Goal: Transaction & Acquisition: Purchase product/service

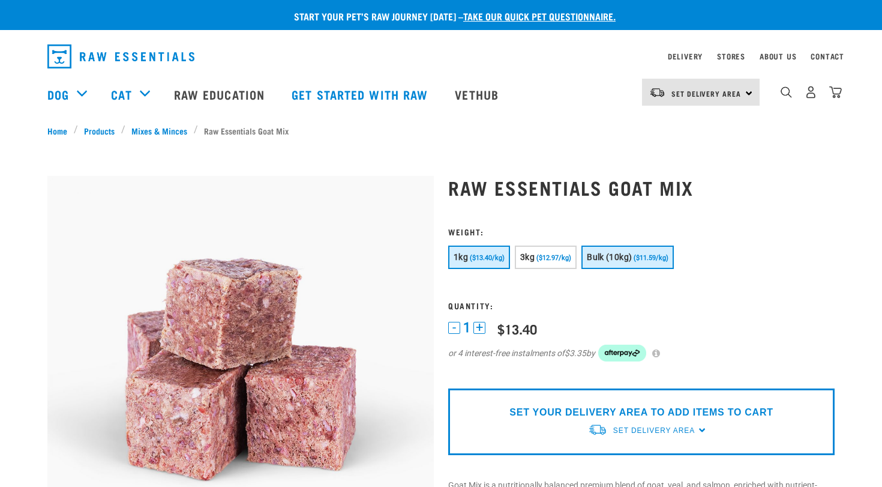
click at [630, 262] on button "Bulk (10kg) ($11.59/kg)" at bounding box center [627, 256] width 92 height 23
click at [585, 411] on p "SET YOUR DELIVERY AREA TO ADD ITEMS TO CART" at bounding box center [640, 412] width 263 height 14
click at [682, 431] on span "Set Delivery Area" at bounding box center [654, 430] width 82 height 8
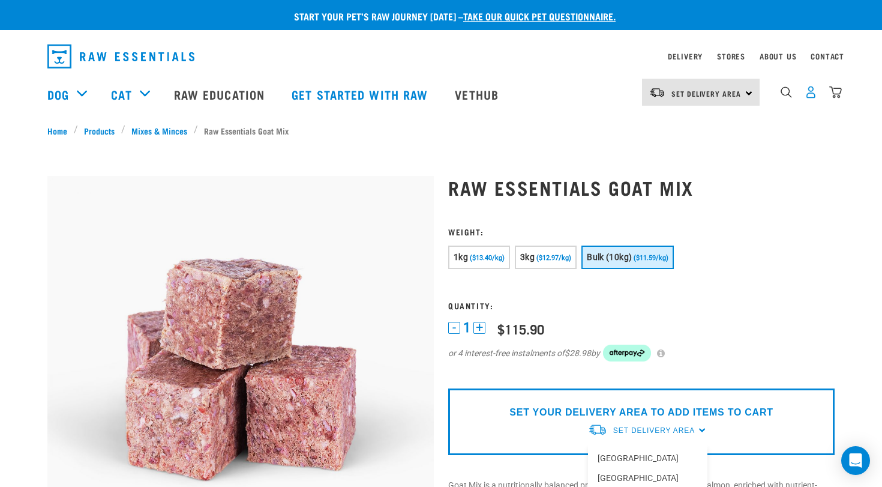
click at [808, 96] on img "dropdown navigation" at bounding box center [811, 92] width 13 height 13
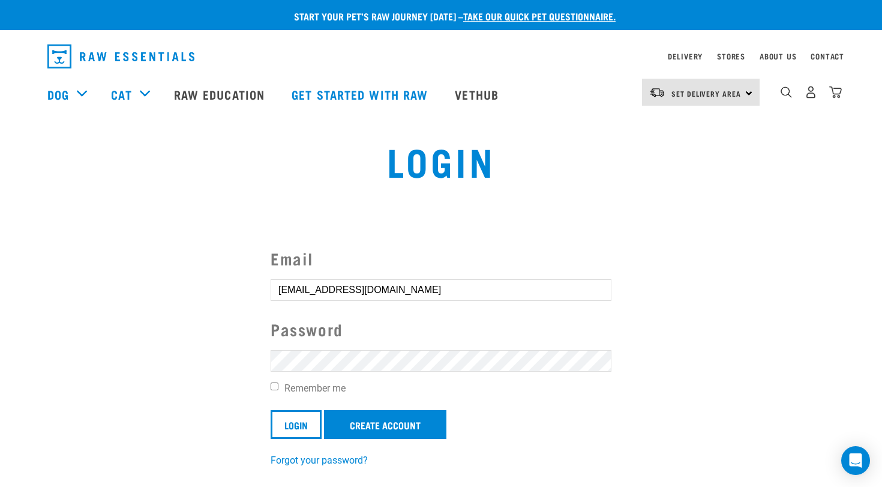
click at [296, 423] on input "Login" at bounding box center [296, 424] width 51 height 29
click at [300, 430] on input "Login" at bounding box center [296, 424] width 51 height 29
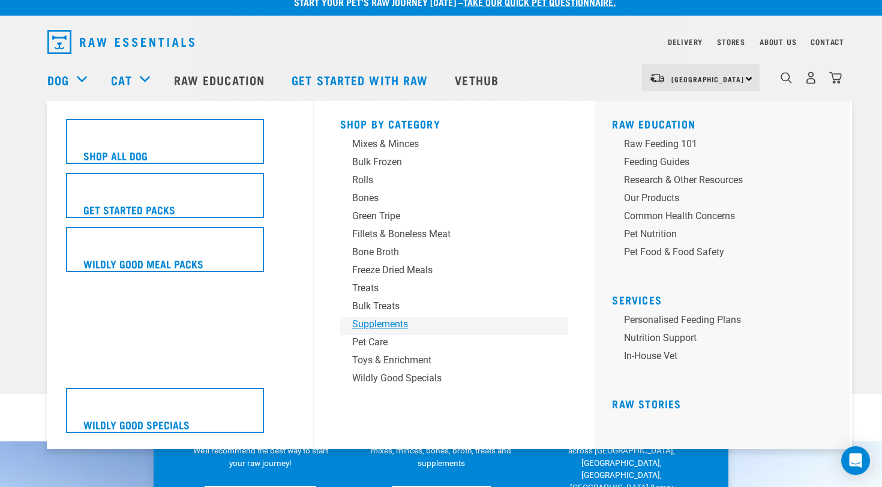
scroll to position [15, 0]
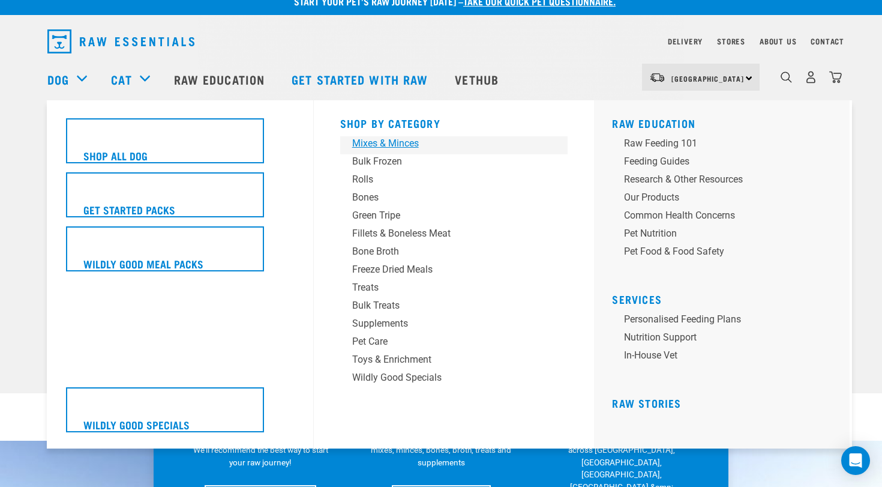
click at [379, 146] on div "Mixes & Minces" at bounding box center [445, 143] width 187 height 14
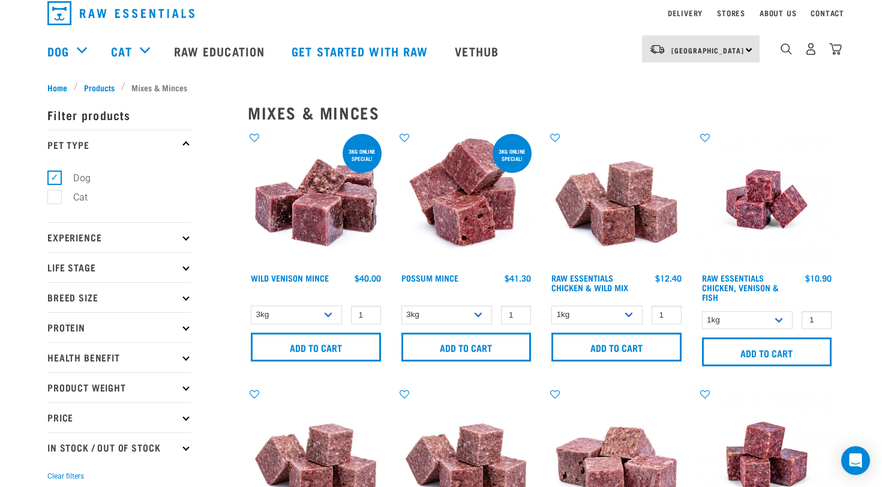
scroll to position [46, 0]
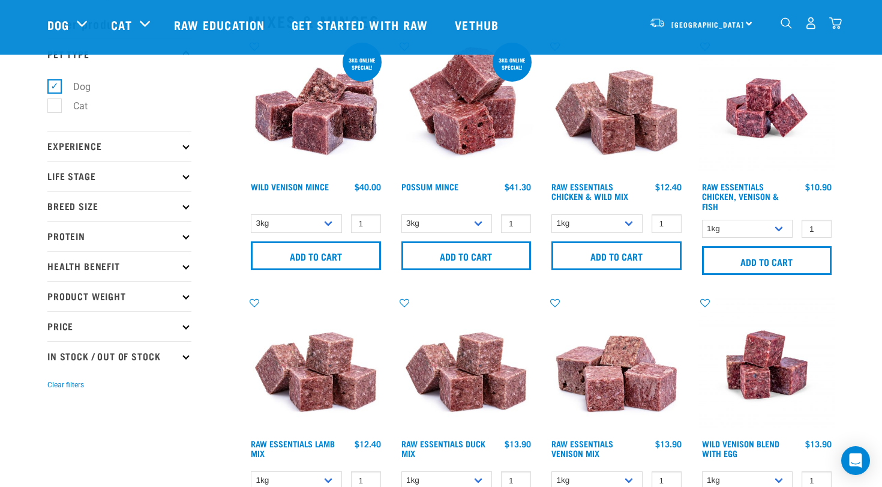
click at [119, 232] on p "Protein" at bounding box center [119, 236] width 144 height 30
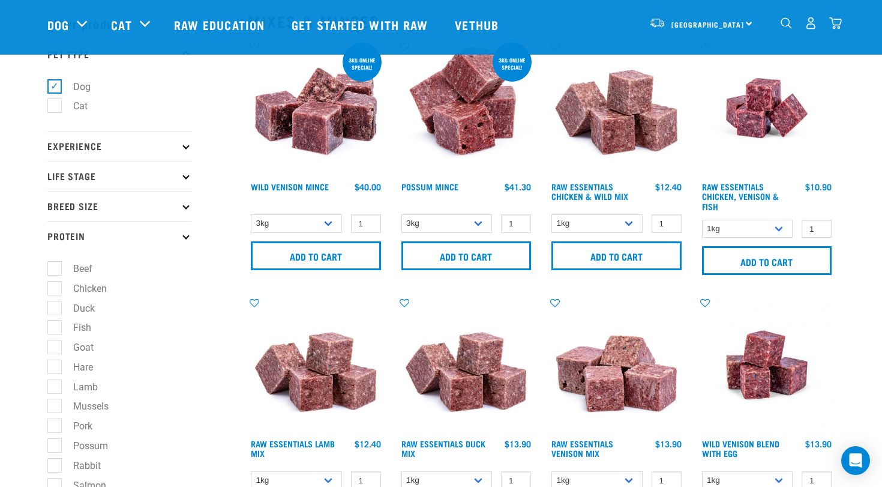
click at [58, 350] on label "Goat" at bounding box center [76, 347] width 44 height 15
click at [55, 349] on input "Goat" at bounding box center [51, 345] width 8 height 8
checkbox input "true"
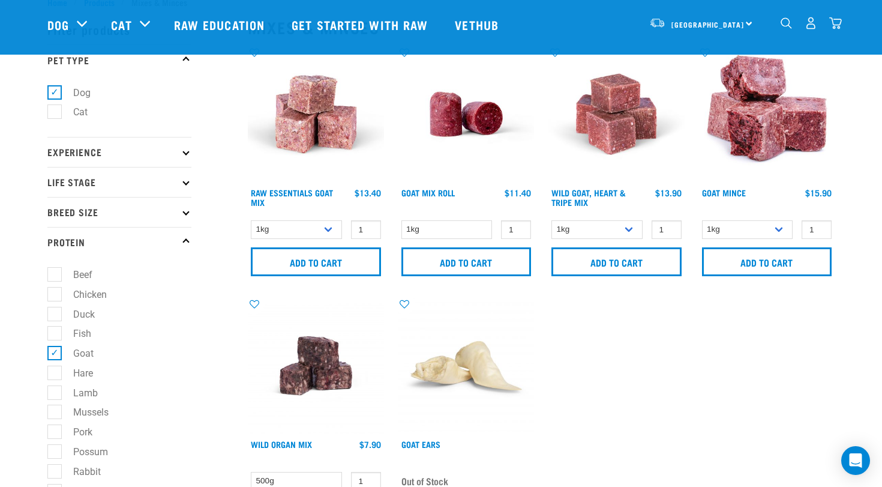
scroll to position [41, 0]
select select "344957"
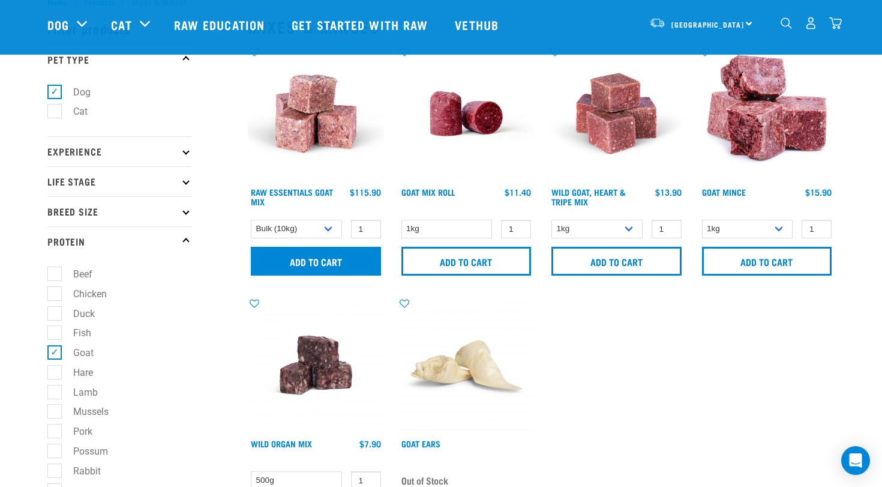
click at [319, 262] on input "Add to cart" at bounding box center [316, 261] width 130 height 29
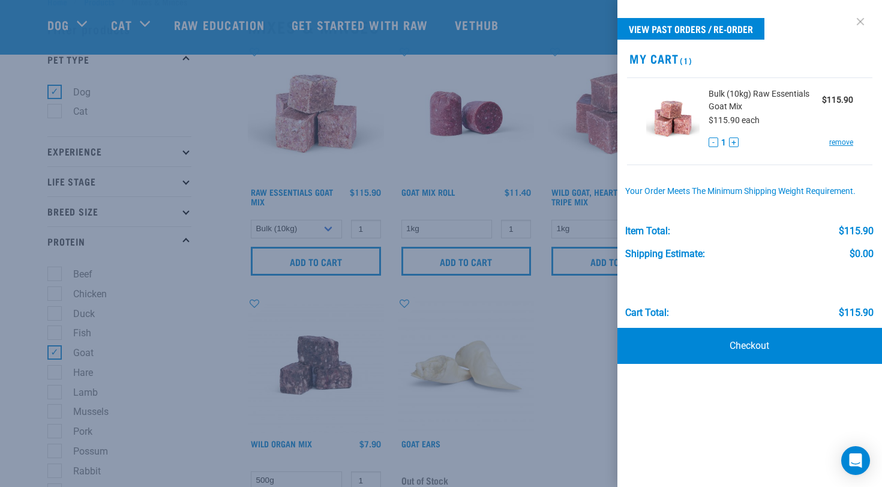
click at [862, 22] on link at bounding box center [860, 21] width 19 height 19
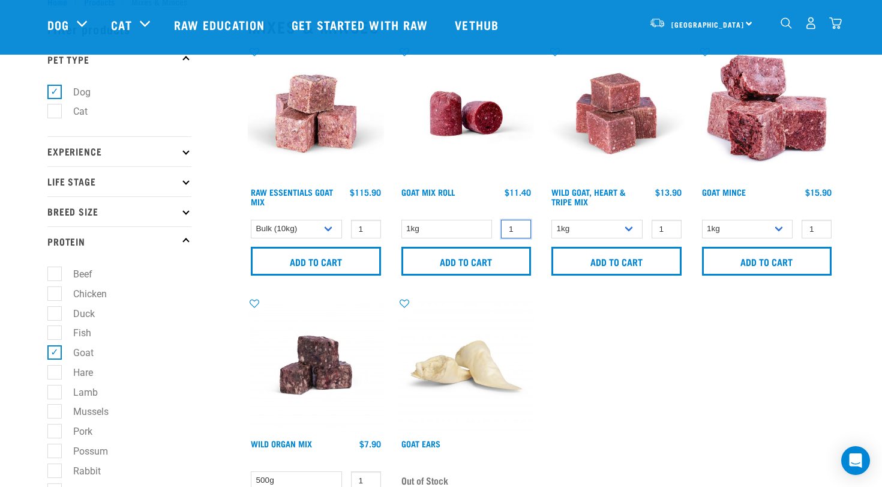
click at [514, 227] on input "1" at bounding box center [516, 229] width 30 height 19
type input "10"
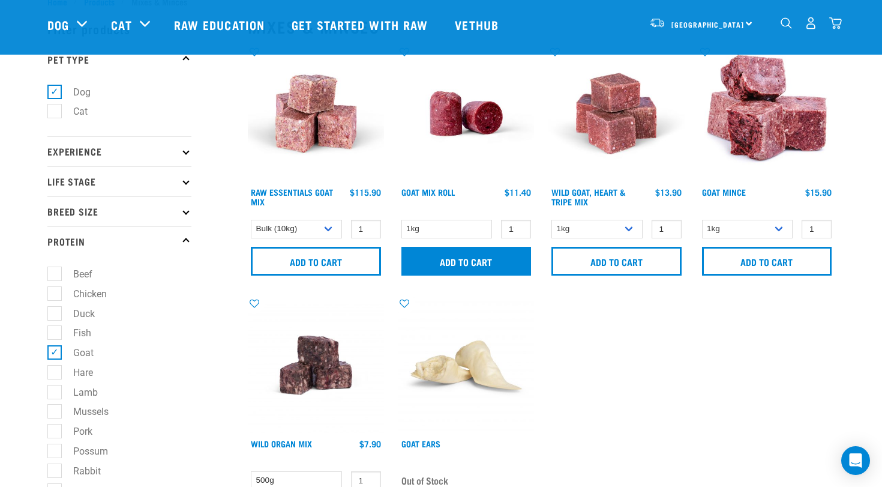
click at [504, 266] on input "Add to cart" at bounding box center [466, 261] width 130 height 29
click at [43, 243] on button "delete" at bounding box center [37, 244] width 12 height 12
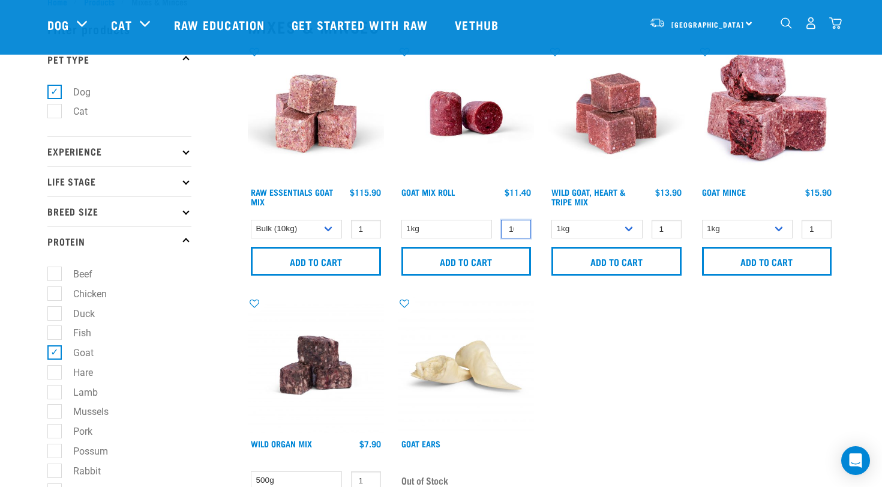
click at [521, 230] on input "109" at bounding box center [516, 229] width 30 height 19
click at [521, 231] on input "108" at bounding box center [516, 229] width 30 height 19
click at [521, 231] on input "107" at bounding box center [516, 229] width 30 height 19
click at [521, 231] on input "106" at bounding box center [516, 229] width 30 height 19
click at [521, 231] on input "105" at bounding box center [516, 229] width 30 height 19
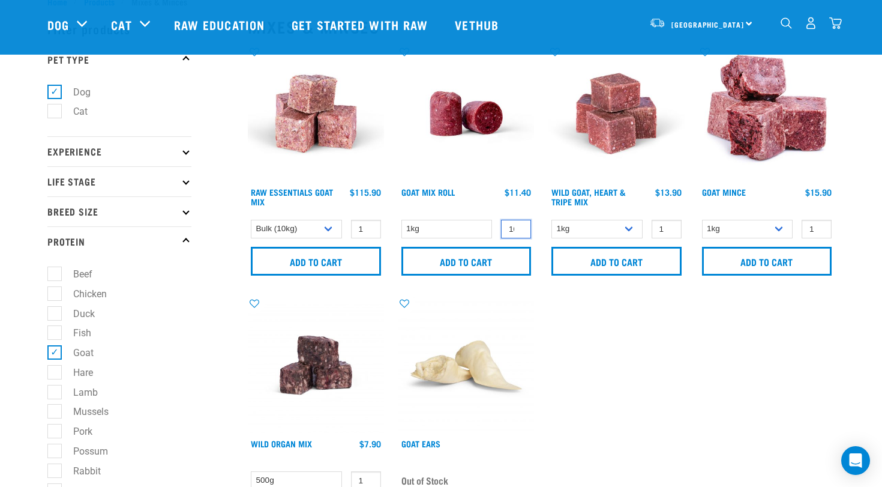
click at [521, 231] on input "104" at bounding box center [516, 229] width 30 height 19
click at [521, 231] on input "103" at bounding box center [516, 229] width 30 height 19
click at [521, 231] on input "102" at bounding box center [516, 229] width 30 height 19
click at [510, 230] on input "102" at bounding box center [516, 229] width 30 height 19
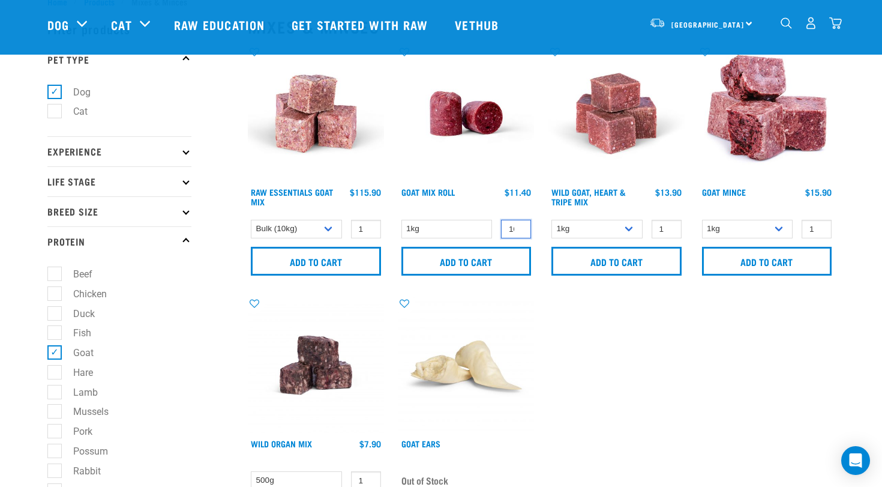
click at [510, 230] on input "102" at bounding box center [516, 229] width 30 height 19
type input "3"
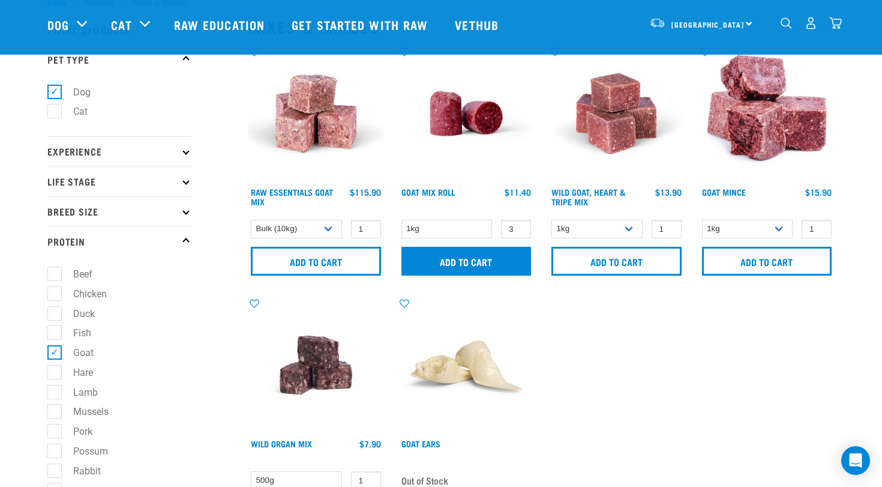
click at [499, 263] on input "Add to cart" at bounding box center [466, 261] width 130 height 29
click at [840, 20] on img "dropdown navigation" at bounding box center [835, 23] width 13 height 13
click at [831, 31] on div "4" at bounding box center [811, 23] width 62 height 27
click at [841, 17] on div "4" at bounding box center [835, 23] width 13 height 13
click at [833, 23] on img "dropdown navigation" at bounding box center [835, 23] width 13 height 13
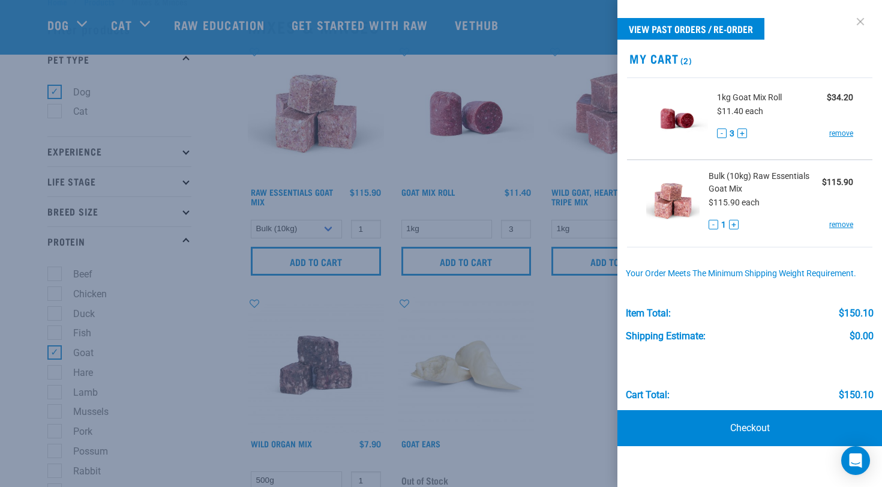
click at [863, 23] on link at bounding box center [860, 21] width 19 height 19
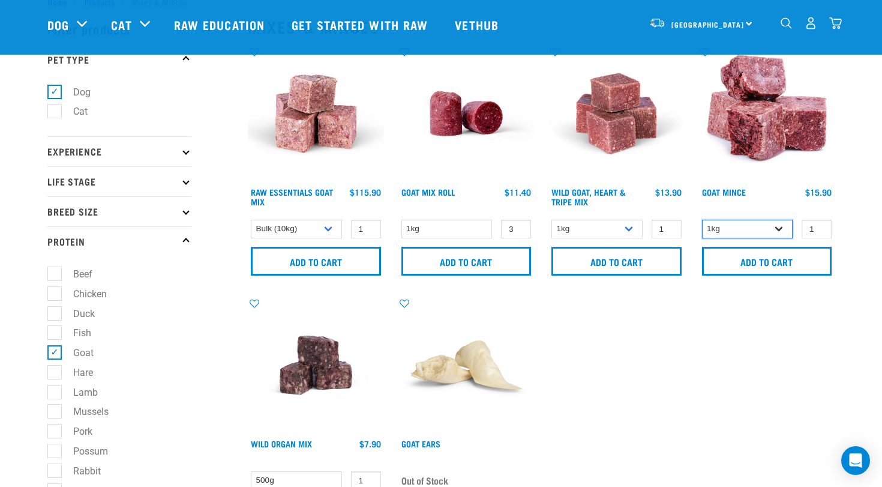
select select "432"
select select "262170"
click at [667, 227] on input "2" at bounding box center [667, 229] width 30 height 19
type input "3"
click at [667, 227] on input "3" at bounding box center [667, 229] width 30 height 19
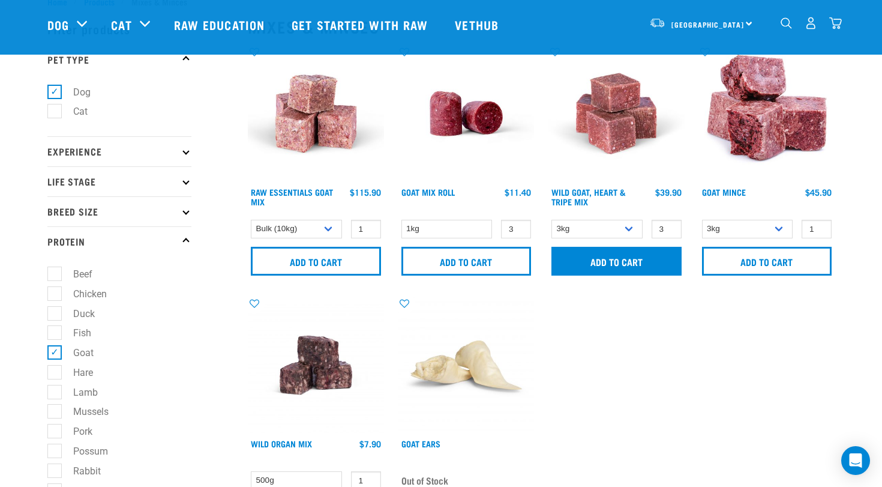
click at [629, 256] on input "Add to cart" at bounding box center [616, 261] width 130 height 29
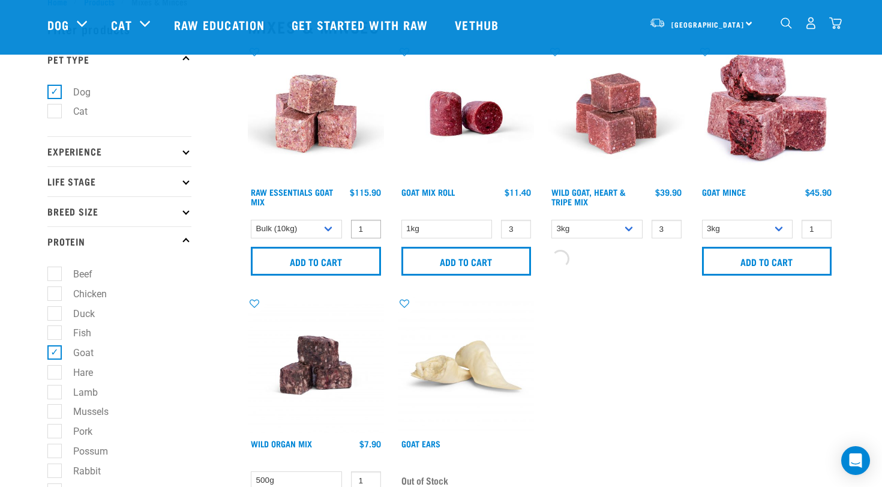
type input "2"
click at [367, 226] on input "2" at bounding box center [366, 229] width 30 height 19
click at [346, 256] on input "Add to cart" at bounding box center [316, 261] width 130 height 29
click at [834, 26] on img "dropdown navigation" at bounding box center [835, 23] width 13 height 13
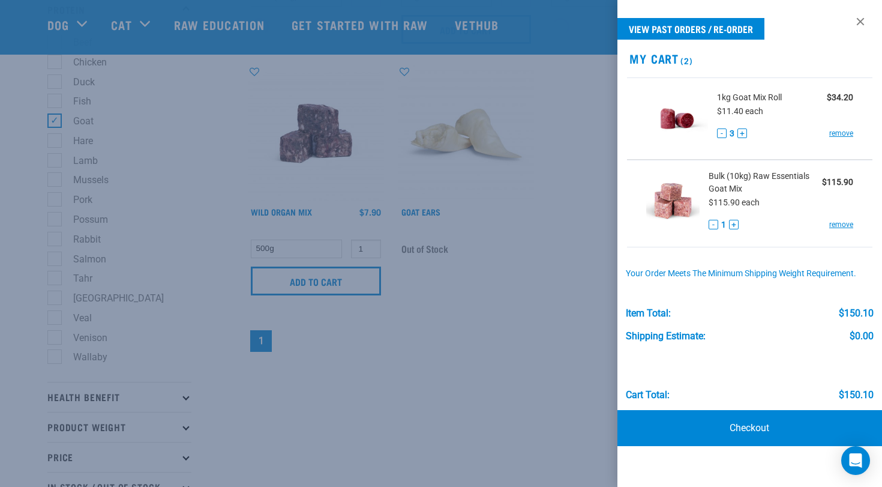
scroll to position [326, 0]
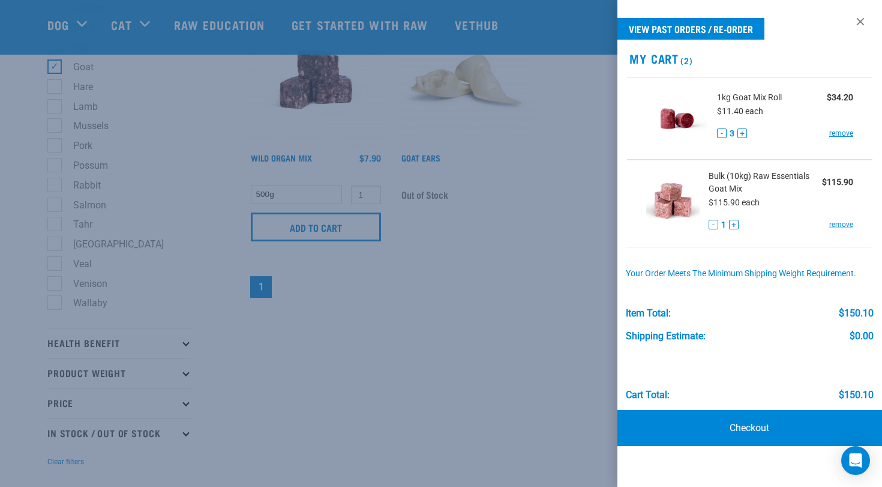
click at [735, 227] on button "+" at bounding box center [734, 225] width 10 height 10
click at [478, 227] on div at bounding box center [441, 243] width 882 height 487
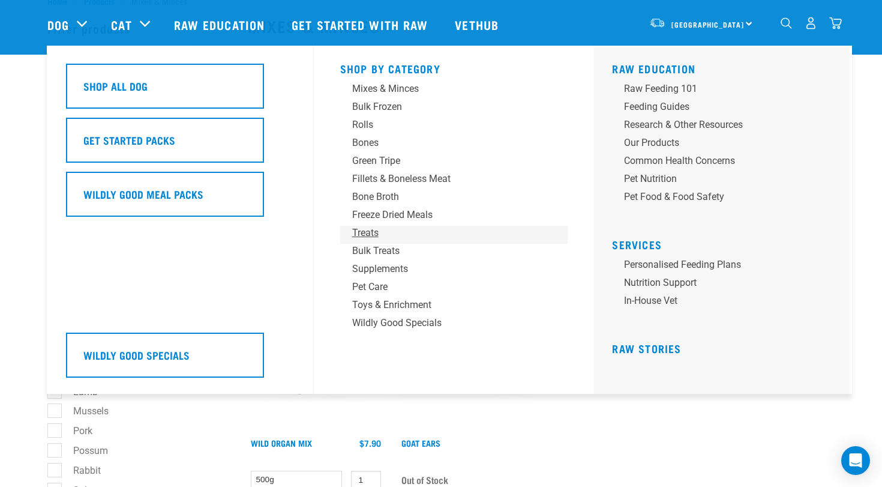
scroll to position [42, 0]
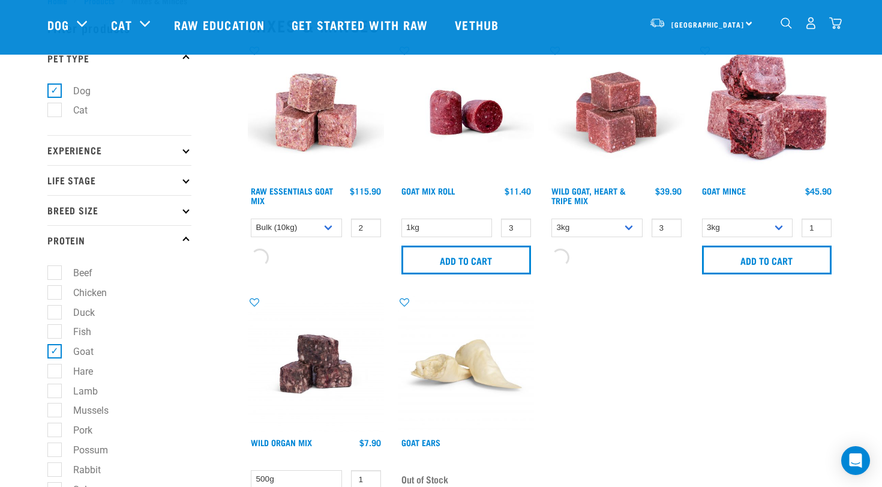
click at [836, 20] on img "dropdown navigation" at bounding box center [835, 23] width 13 height 13
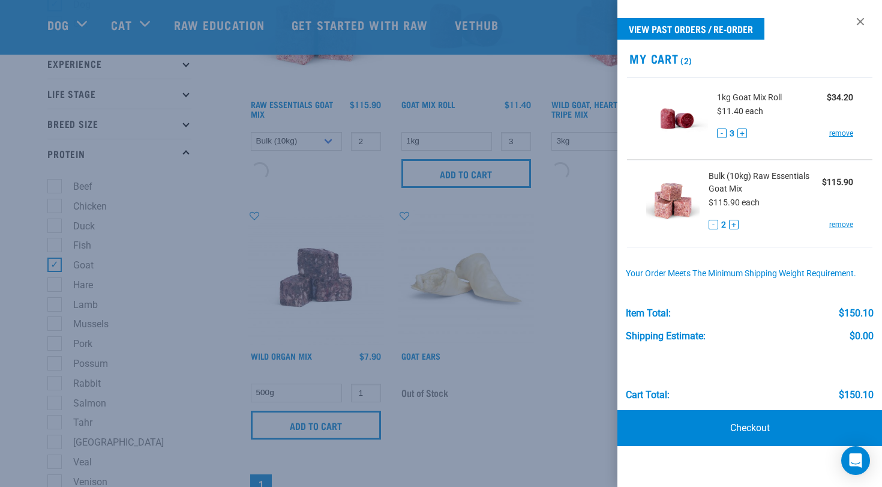
scroll to position [129, 0]
click at [12, 249] on div "There are 2 items left in stock of Wild Goat, Heart & Tripe Mix, please remove …" at bounding box center [0, 244] width 24 height 48
click at [43, 244] on button "delete" at bounding box center [37, 244] width 12 height 12
click at [558, 259] on div at bounding box center [441, 243] width 882 height 487
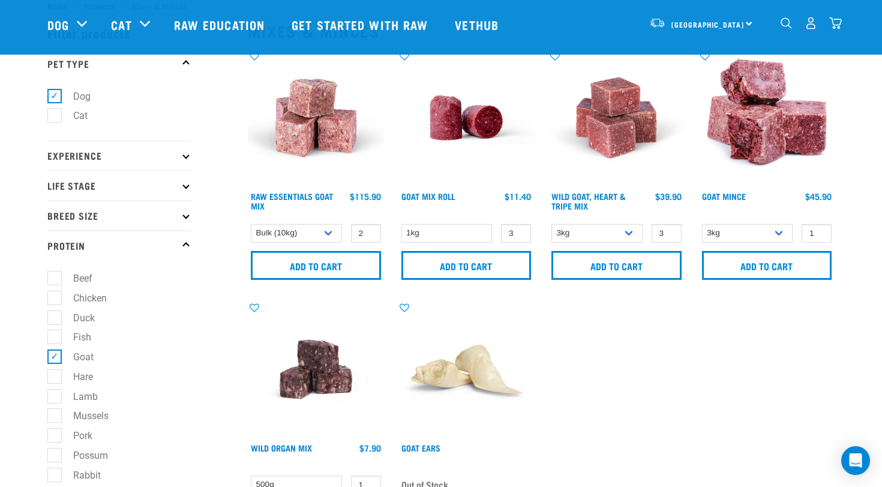
scroll to position [29, 0]
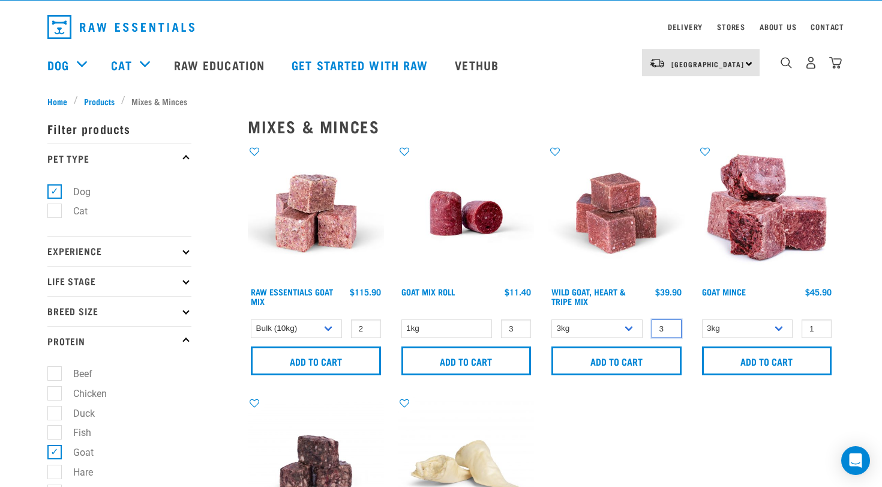
type input "2"
click at [666, 329] on input "2" at bounding box center [667, 328] width 30 height 19
click at [649, 355] on input "Add to cart" at bounding box center [616, 360] width 109 height 115
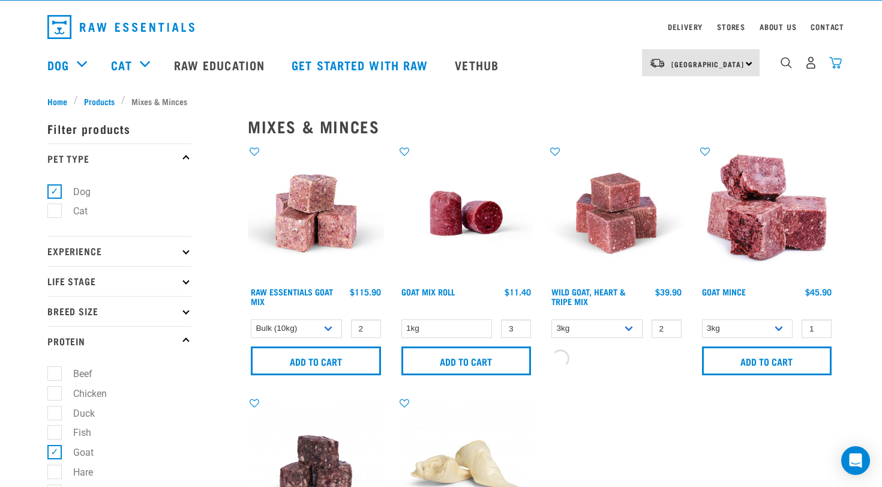
click at [836, 66] on img "dropdown navigation" at bounding box center [835, 62] width 13 height 13
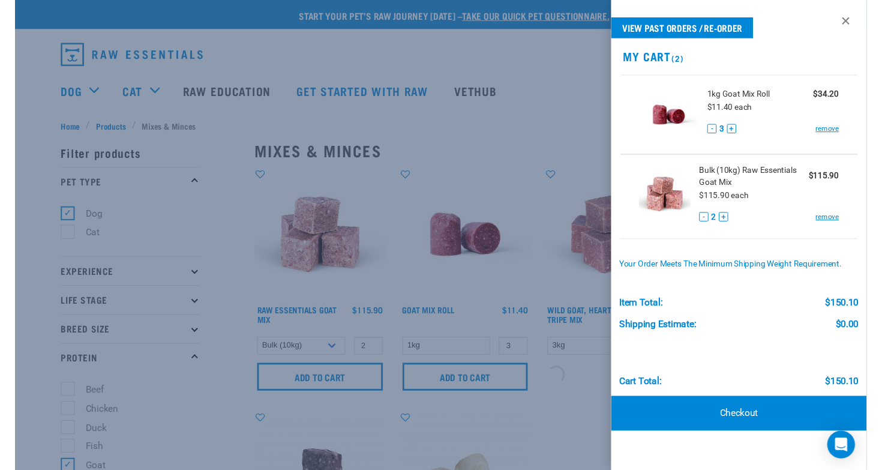
scroll to position [0, 0]
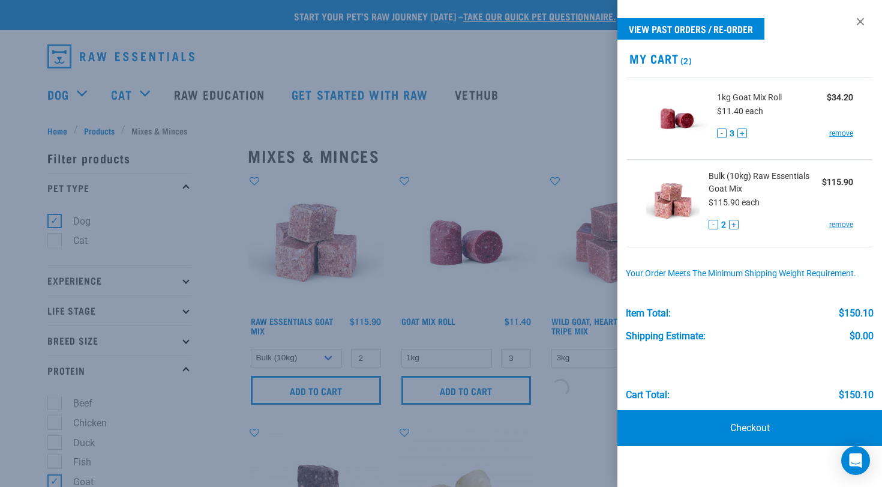
click at [518, 152] on div at bounding box center [441, 243] width 882 height 487
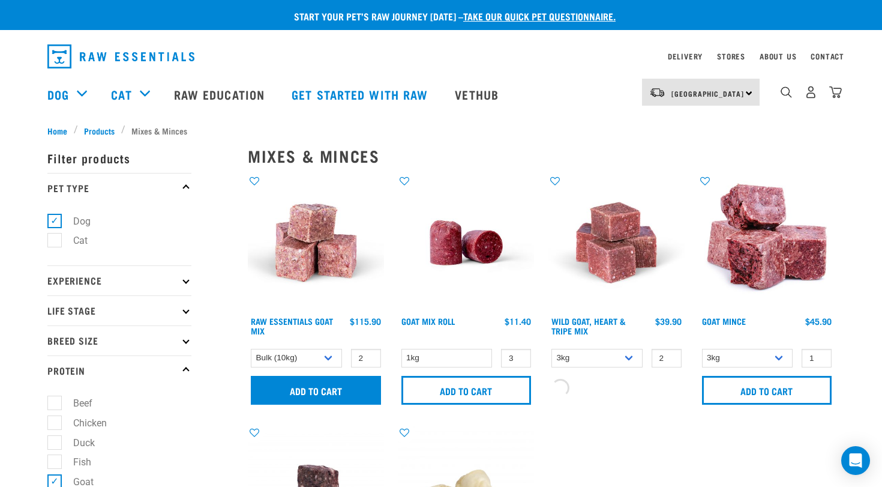
click at [332, 392] on input "Add to cart" at bounding box center [315, 389] width 131 height 37
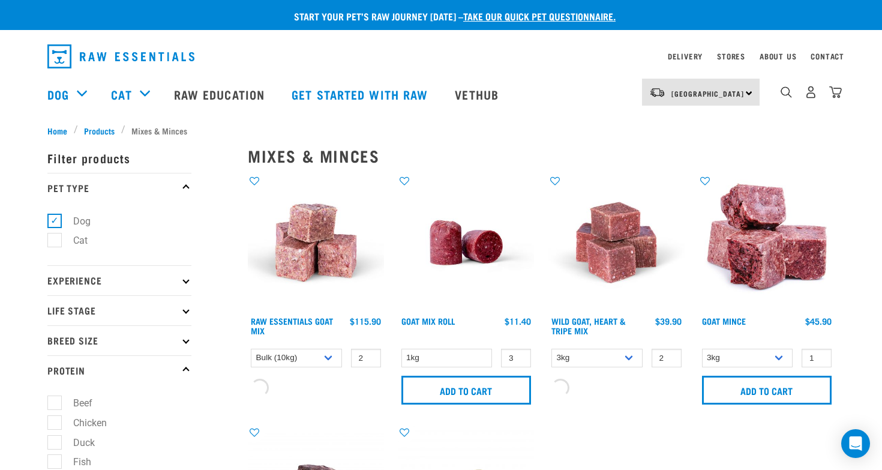
click at [411, 0] on div "Start your pet’s raw journey today – take our quick pet questionnaire." at bounding box center [441, 15] width 882 height 30
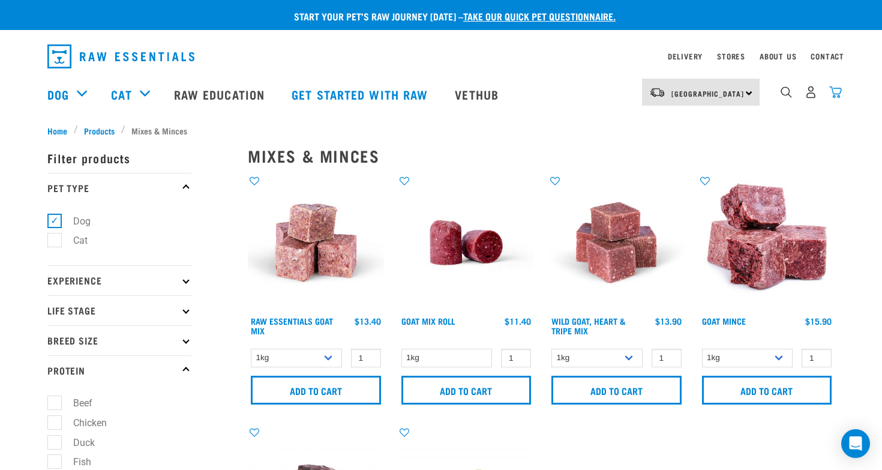
click at [839, 95] on img "dropdown navigation" at bounding box center [835, 92] width 13 height 13
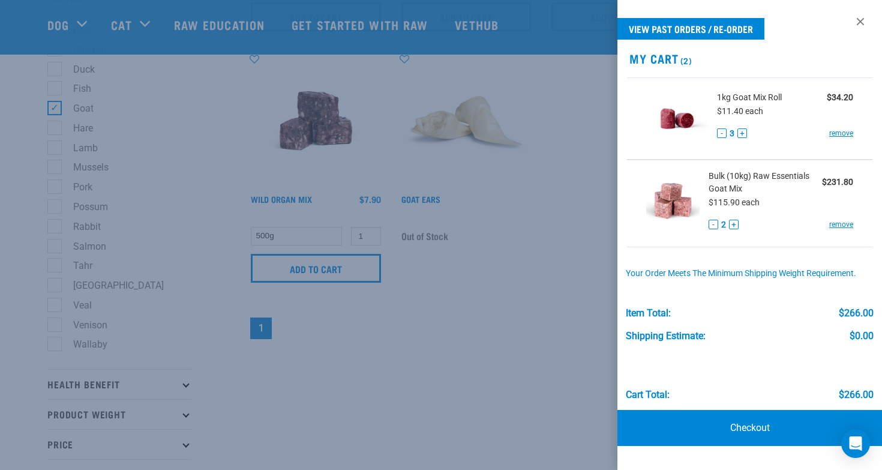
scroll to position [268, 0]
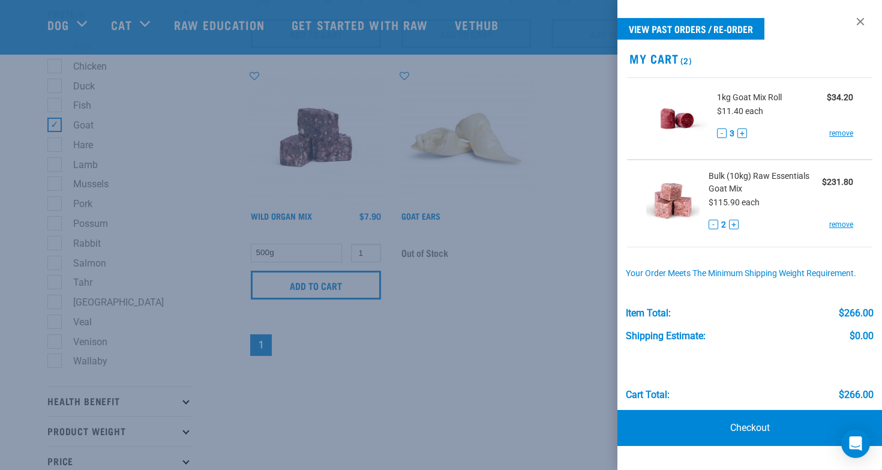
click at [486, 361] on div at bounding box center [441, 235] width 882 height 470
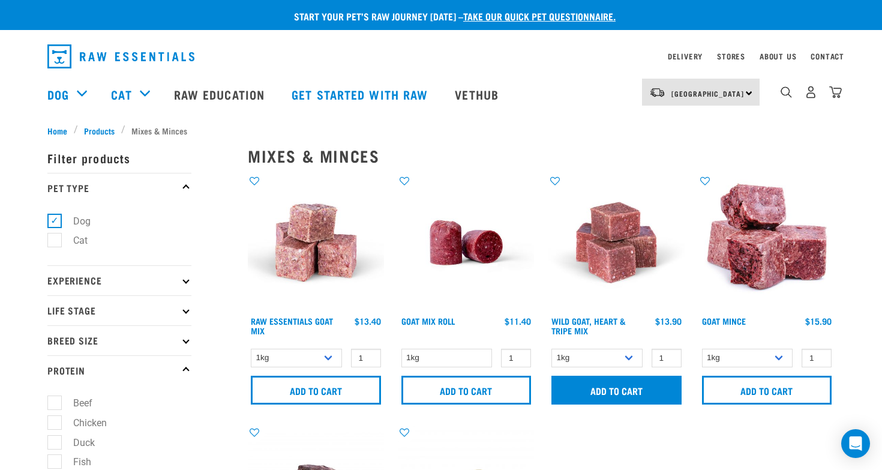
scroll to position [0, 0]
type input "2"
click at [670, 355] on input "2" at bounding box center [667, 358] width 30 height 19
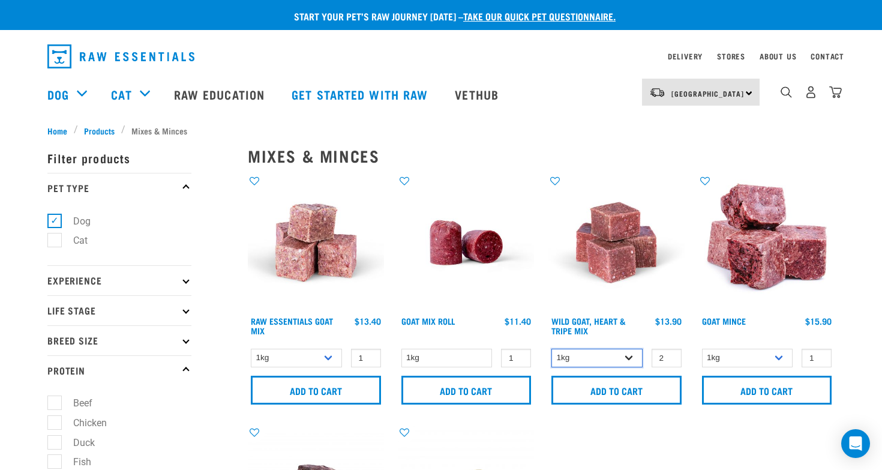
select select "262170"
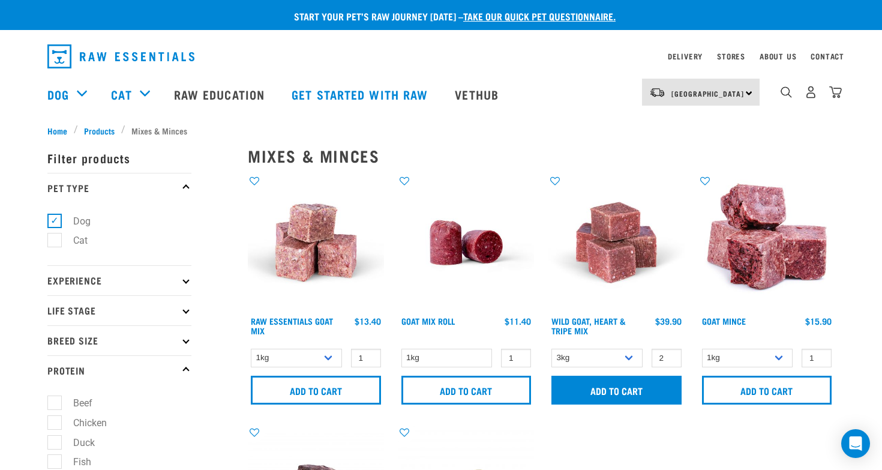
click at [603, 394] on input "Add to cart" at bounding box center [616, 390] width 130 height 29
click at [830, 101] on div "7" at bounding box center [811, 92] width 62 height 27
click at [842, 86] on div "North Island North Island South Island Dog Shop All Dog Get Started Packs 7" at bounding box center [441, 94] width 806 height 48
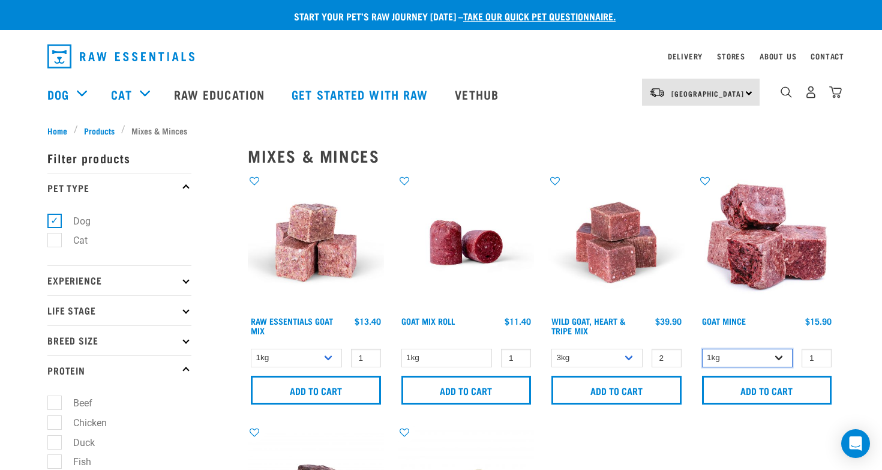
select select "432"
click at [820, 354] on input "2" at bounding box center [817, 358] width 30 height 19
type input "3"
click at [820, 354] on input "3" at bounding box center [817, 358] width 30 height 19
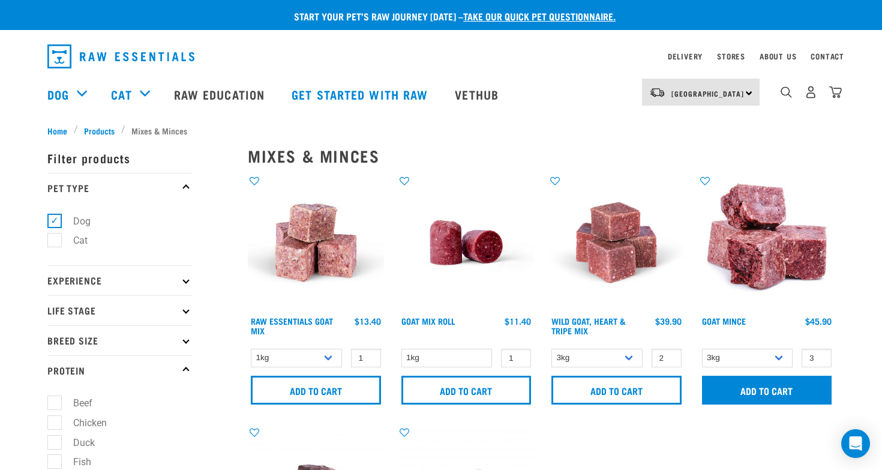
click at [786, 386] on input "Add to cart" at bounding box center [767, 390] width 130 height 29
click at [842, 89] on div "North Island North Island South Island Dog Shop All Dog Get Started Packs" at bounding box center [441, 94] width 806 height 48
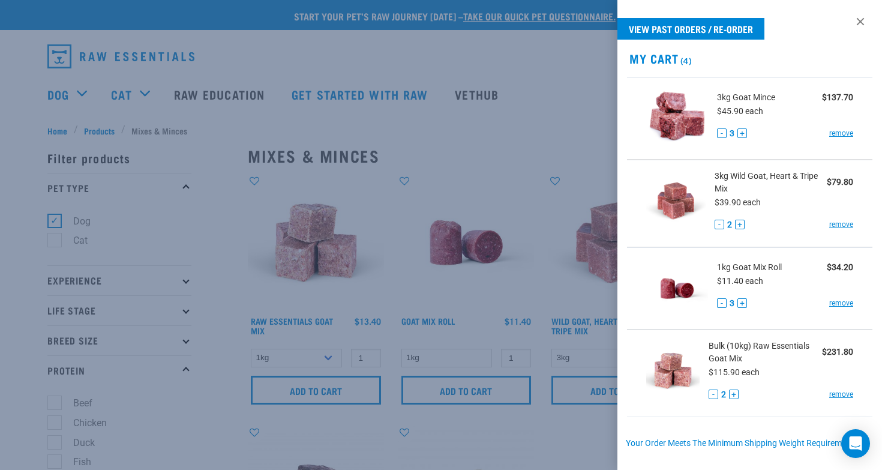
click at [835, 95] on div at bounding box center [441, 235] width 882 height 470
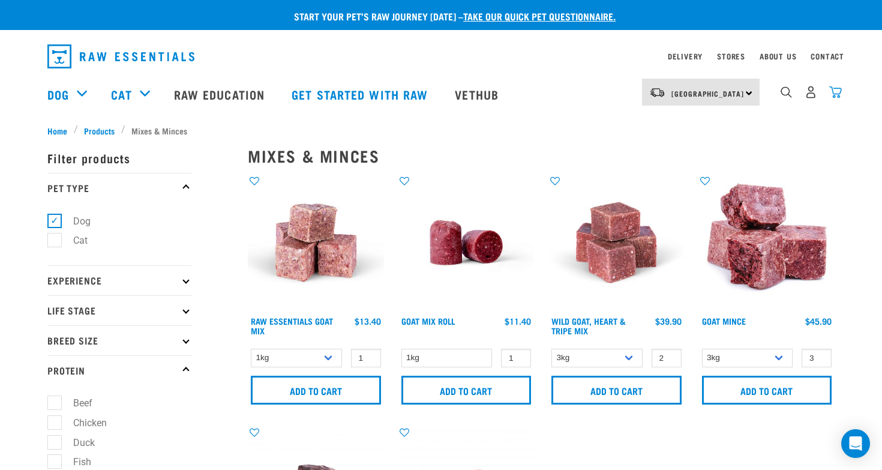
click at [835, 95] on img "dropdown navigation" at bounding box center [835, 92] width 13 height 13
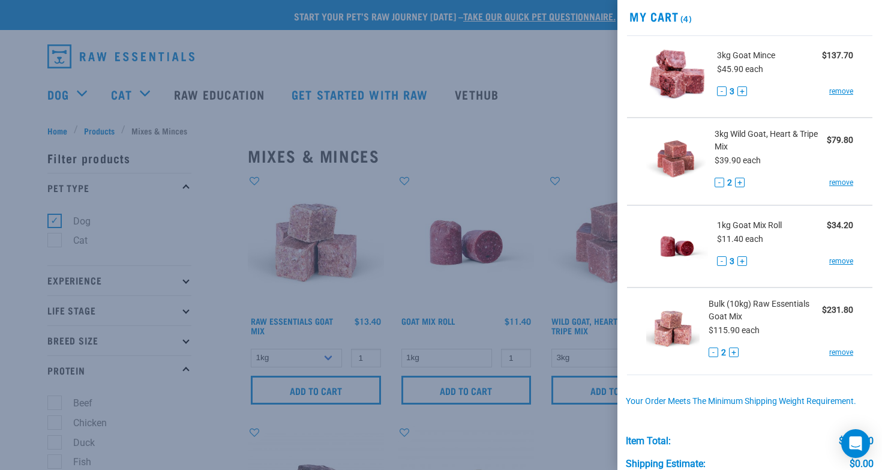
scroll to position [40, 0]
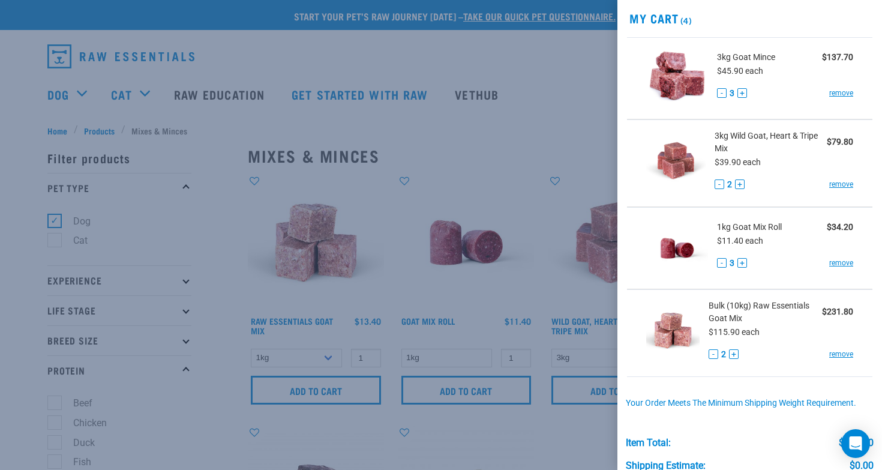
click at [733, 356] on button "+" at bounding box center [734, 354] width 10 height 10
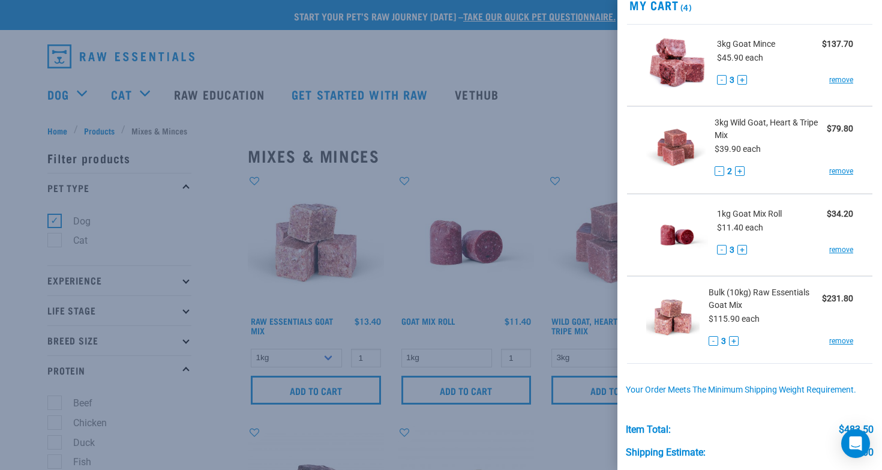
scroll to position [42, 0]
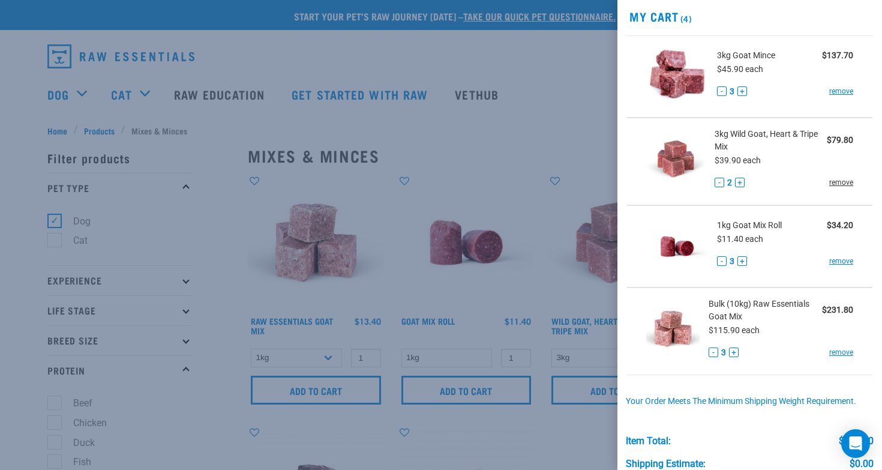
click at [849, 181] on link "remove" at bounding box center [841, 182] width 24 height 11
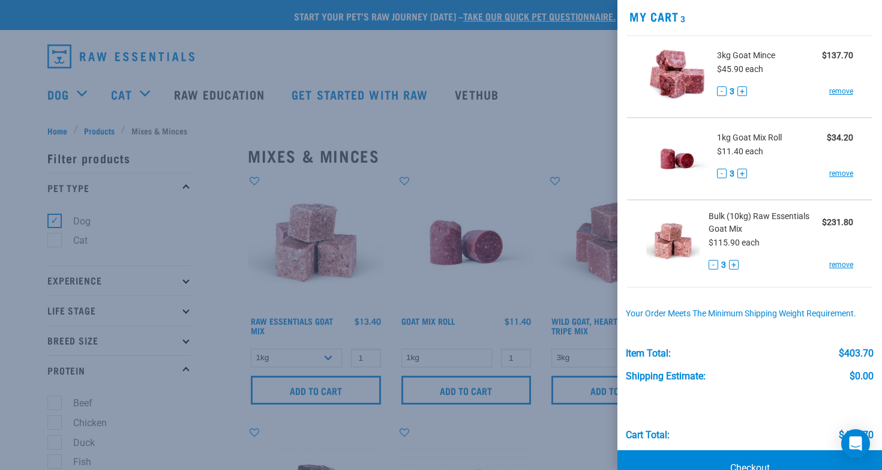
click at [742, 176] on button "+" at bounding box center [742, 174] width 10 height 10
click at [719, 172] on button "-" at bounding box center [722, 174] width 10 height 10
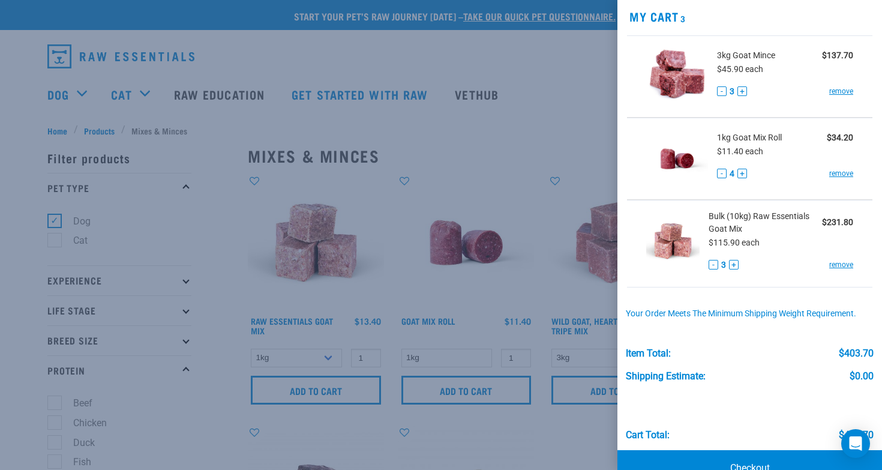
click at [719, 172] on button "-" at bounding box center [722, 174] width 10 height 10
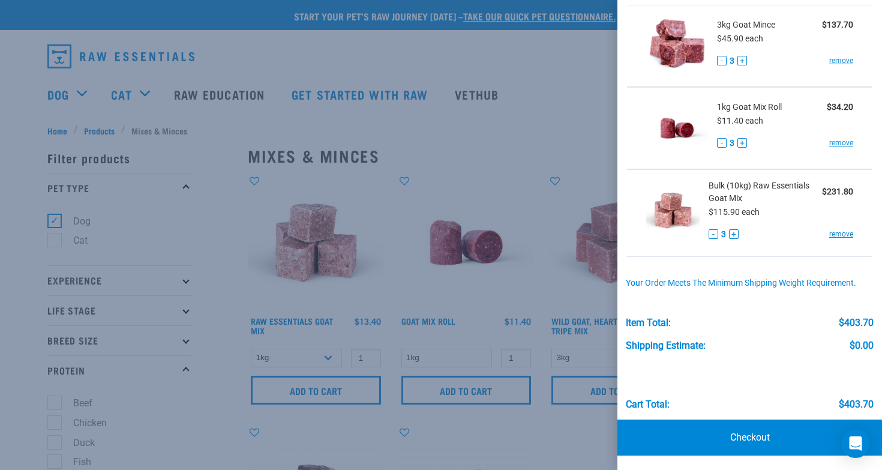
scroll to position [72, 0]
click at [748, 438] on link "Checkout" at bounding box center [749, 438] width 265 height 36
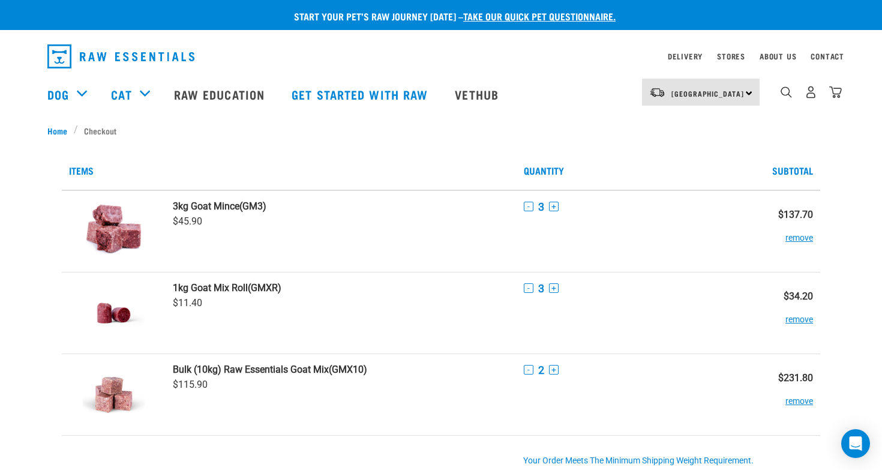
click at [549, 205] on button "+" at bounding box center [554, 207] width 10 height 10
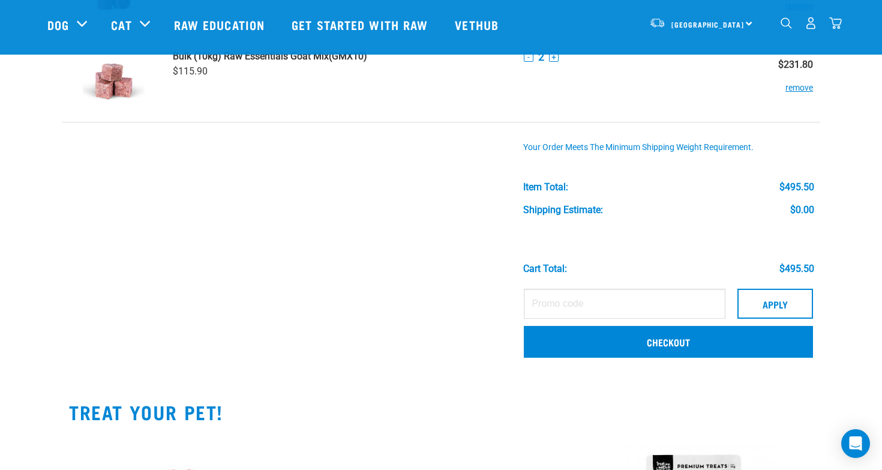
scroll to position [380, 0]
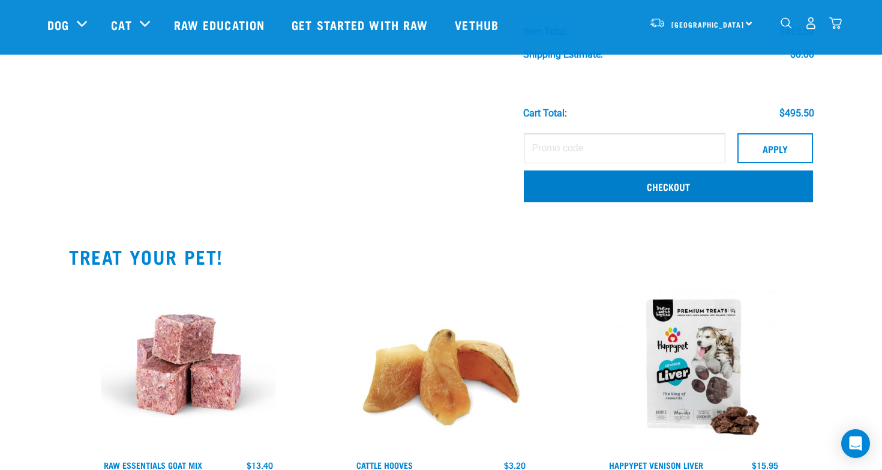
click at [545, 195] on link "Checkout" at bounding box center [668, 185] width 289 height 31
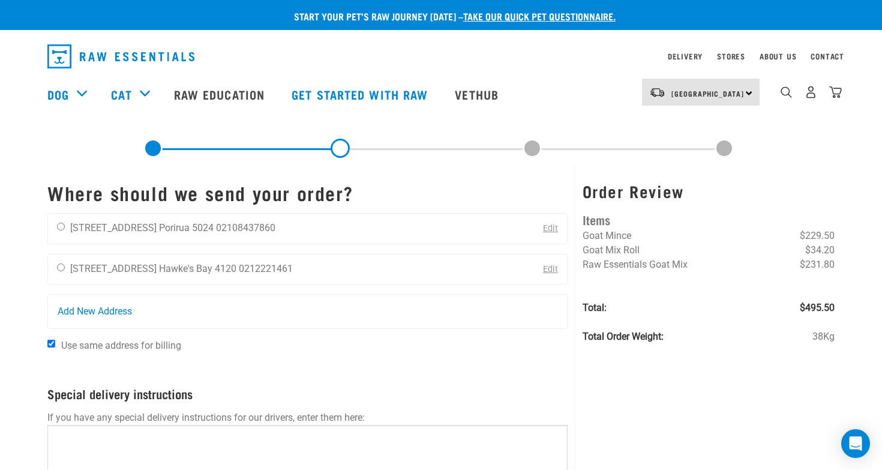
click at [148, 150] on link at bounding box center [152, 148] width 19 height 19
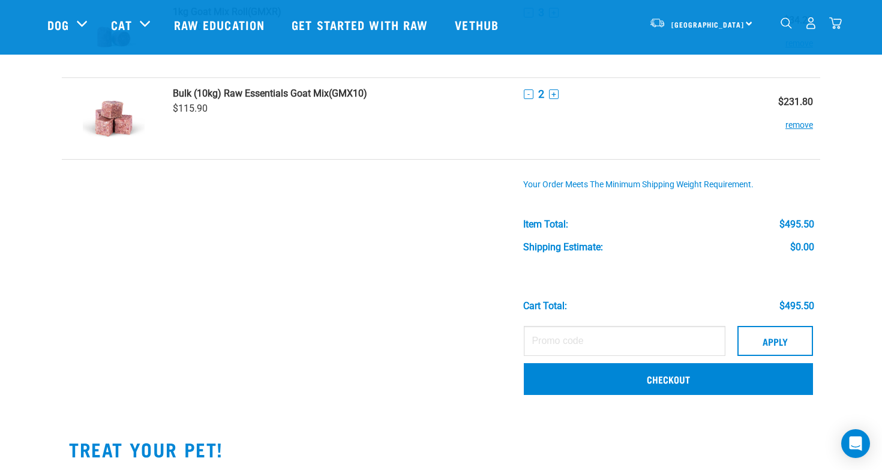
scroll to position [199, 0]
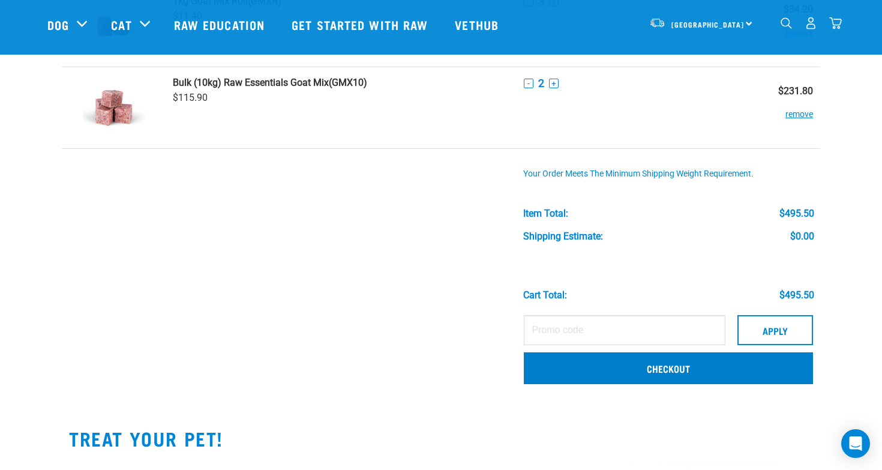
click at [551, 368] on link "Checkout" at bounding box center [668, 367] width 289 height 31
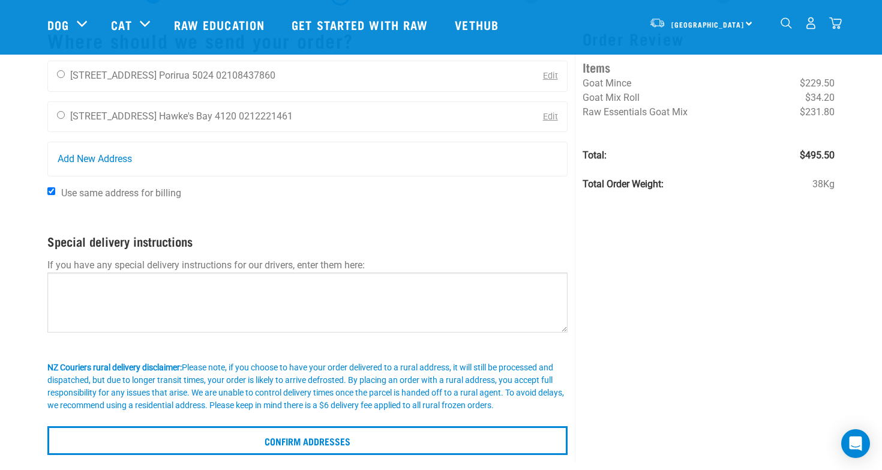
scroll to position [64, 0]
click at [56, 77] on div "Madhura Banerjee 6 Wiltshire Place Porirua 5024 02108437860" at bounding box center [166, 76] width 236 height 30
click at [59, 81] on div "Madhura Banerjee 6 Wiltshire Place Porirua 5024 02108437860" at bounding box center [166, 76] width 236 height 30
click at [58, 76] on input "radio" at bounding box center [61, 74] width 8 height 8
radio input "true"
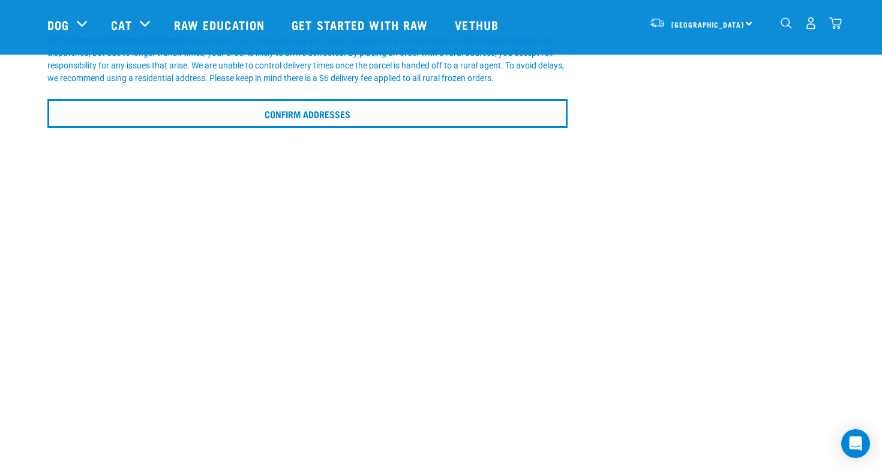
scroll to position [401, 0]
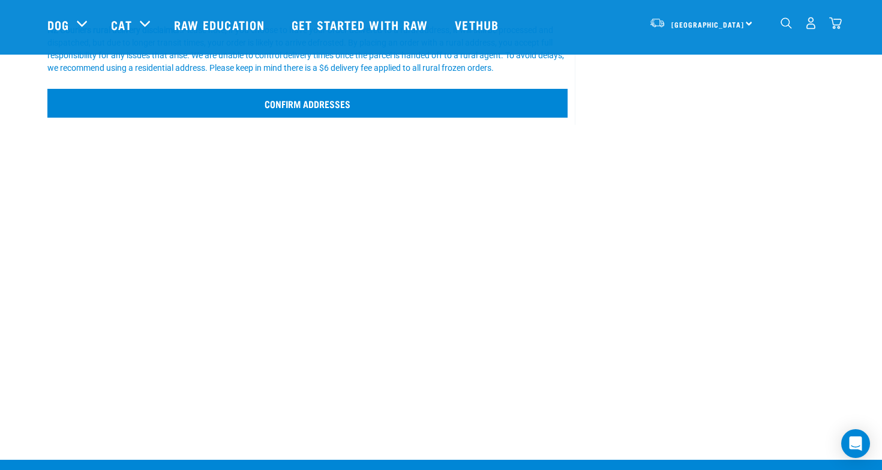
click at [331, 107] on input "Confirm addresses" at bounding box center [307, 103] width 520 height 29
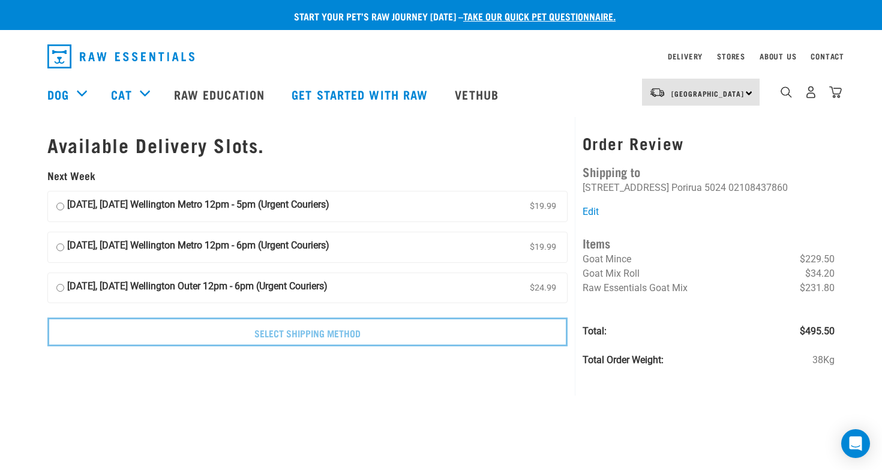
click at [61, 201] on input "18 September, Thursday Wellington Metro 12pm - 5pm (Urgent Couriers) $19.99" at bounding box center [60, 206] width 8 height 18
radio input "true"
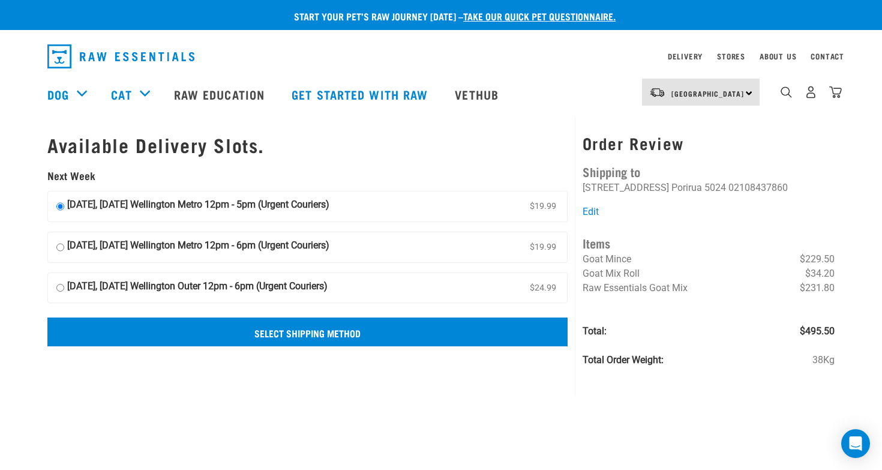
click at [220, 334] on input "Select Shipping Method" at bounding box center [307, 331] width 520 height 29
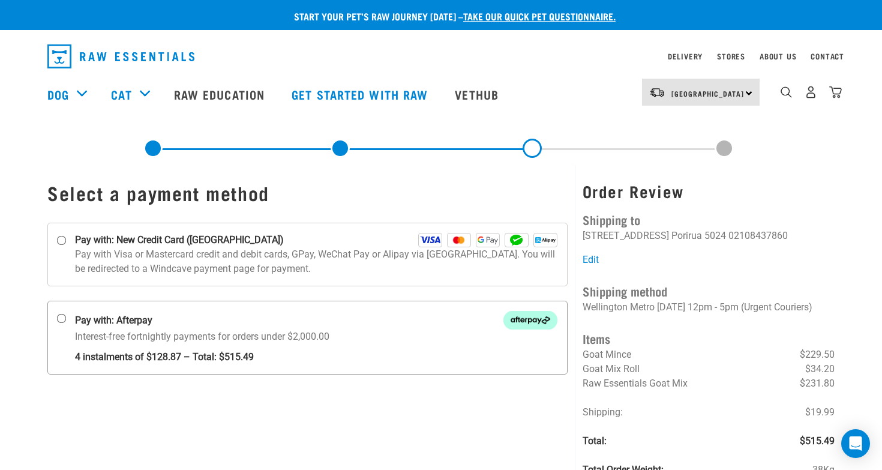
click at [62, 322] on input "Pay with: Afterpay Interest-free fortnightly payments for orders under $2,000.00" at bounding box center [62, 319] width 10 height 10
radio input "true"
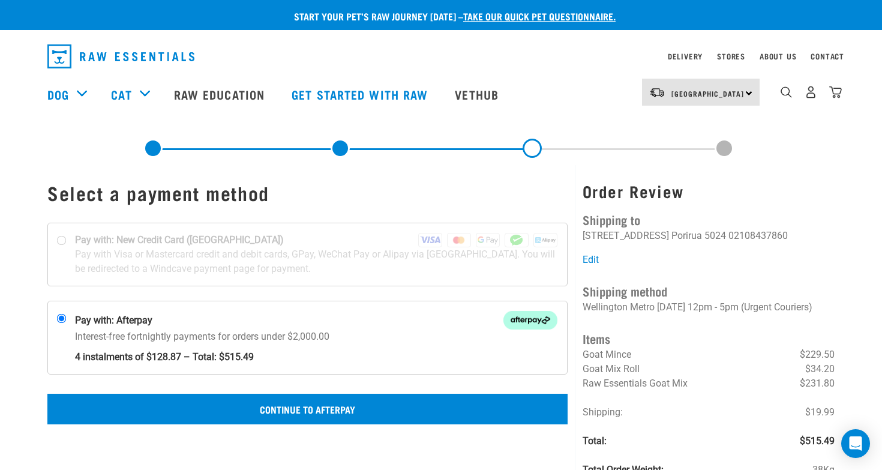
click at [205, 407] on button "Continue to Afterpay" at bounding box center [307, 409] width 520 height 30
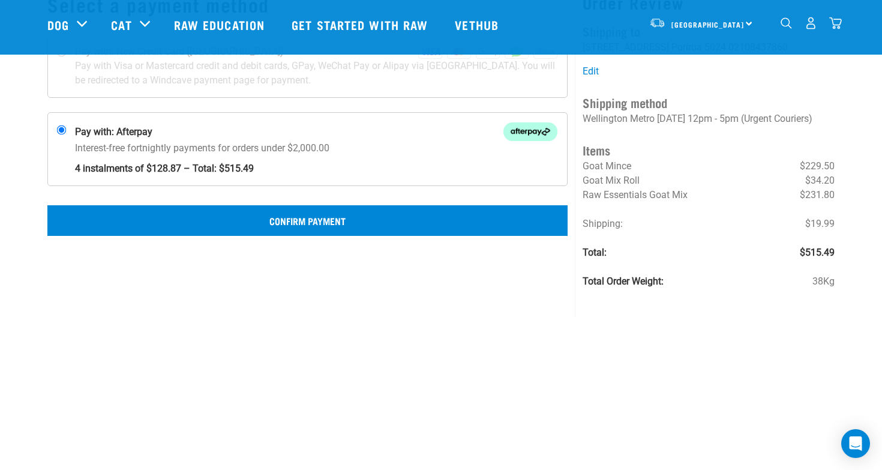
scroll to position [101, 0]
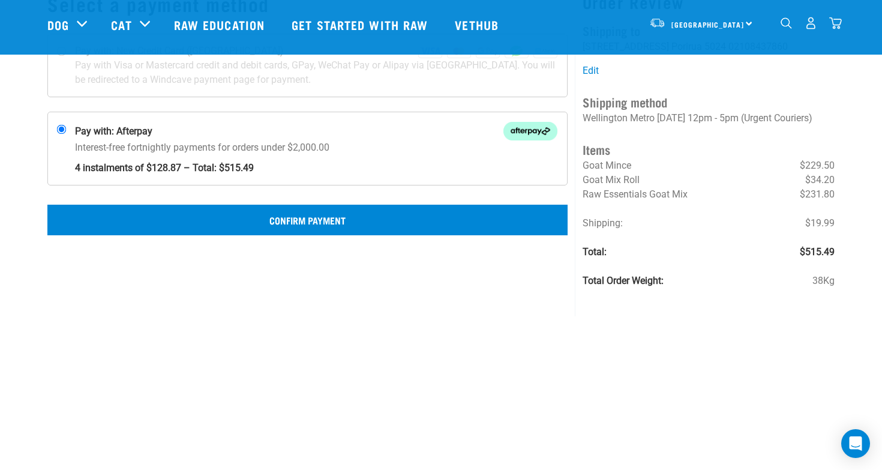
click at [366, 218] on button "Confirm Payment" at bounding box center [307, 220] width 520 height 30
click at [322, 220] on button "Confirm Payment" at bounding box center [307, 220] width 520 height 30
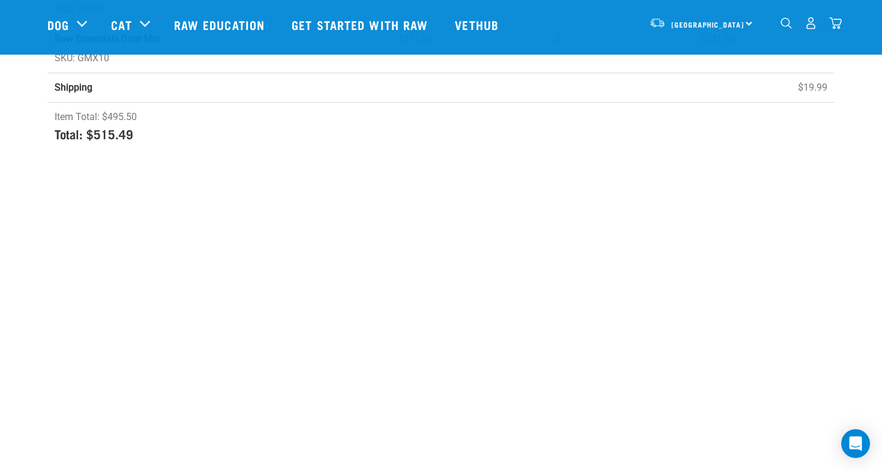
scroll to position [337, 0]
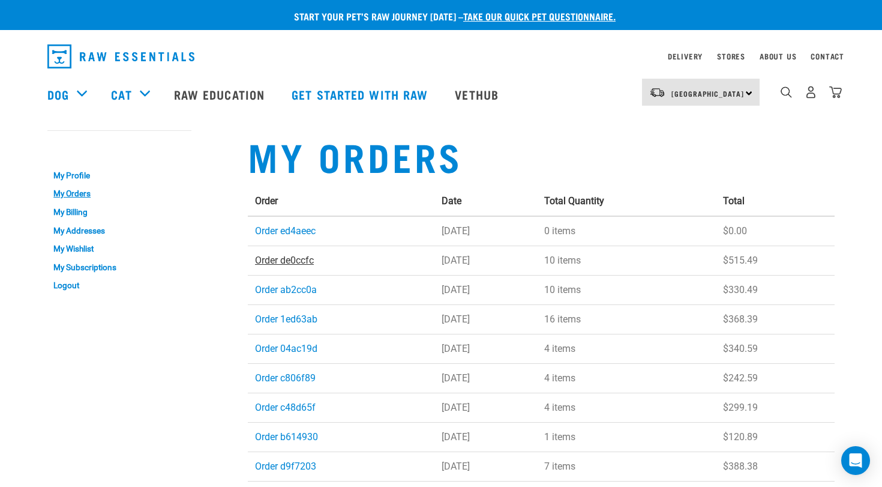
click at [263, 261] on link "Order de0ccfc" at bounding box center [284, 259] width 59 height 11
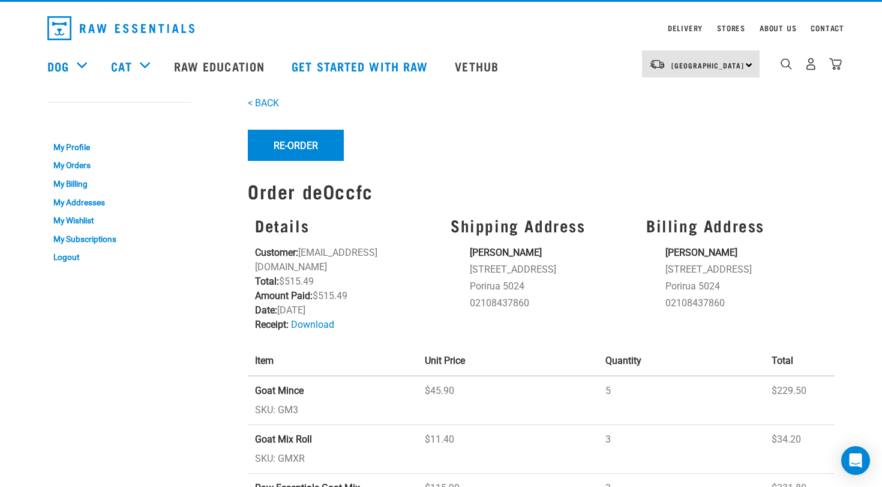
scroll to position [30, 0]
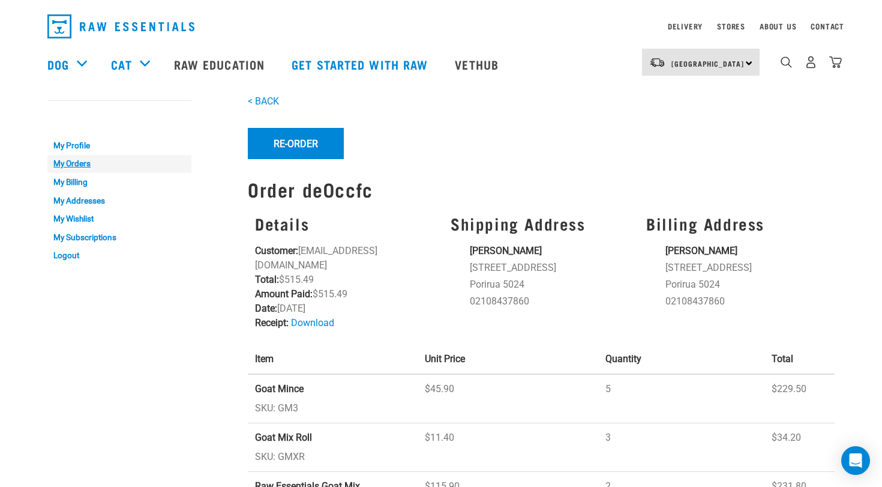
click at [80, 158] on link "My Orders" at bounding box center [119, 164] width 144 height 19
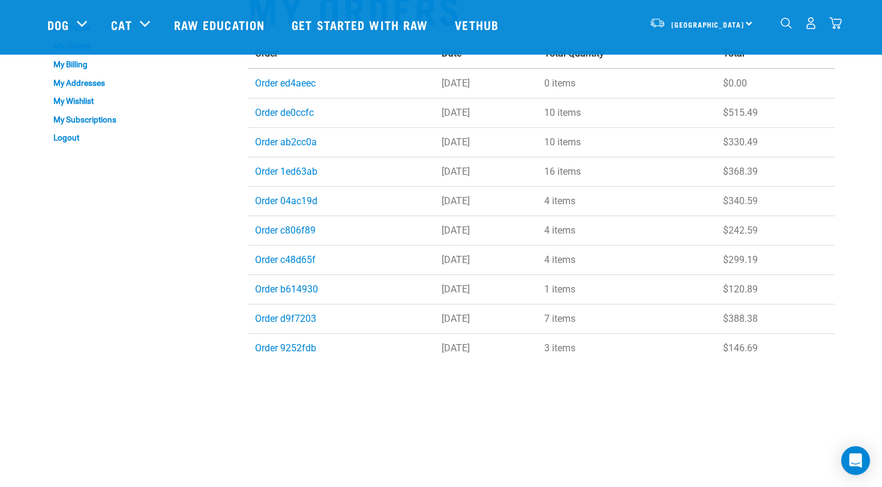
scroll to position [61, 0]
click at [277, 313] on link "Order d9f7203" at bounding box center [285, 316] width 61 height 11
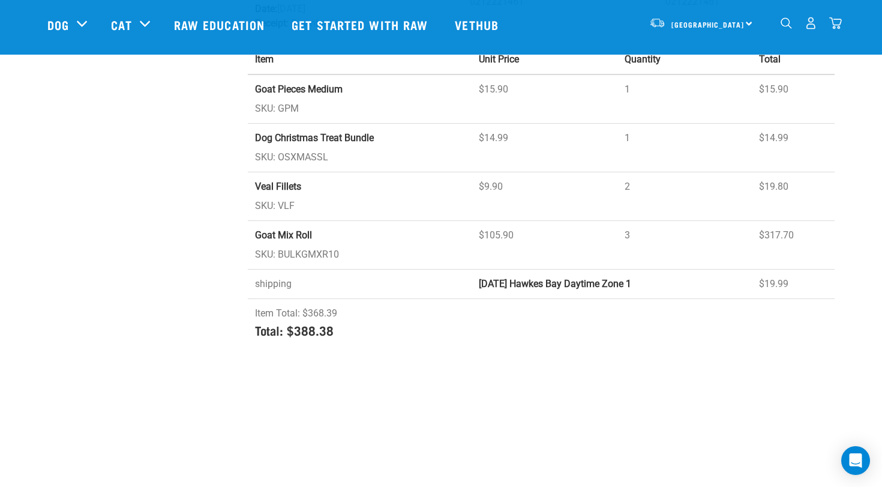
scroll to position [264, 0]
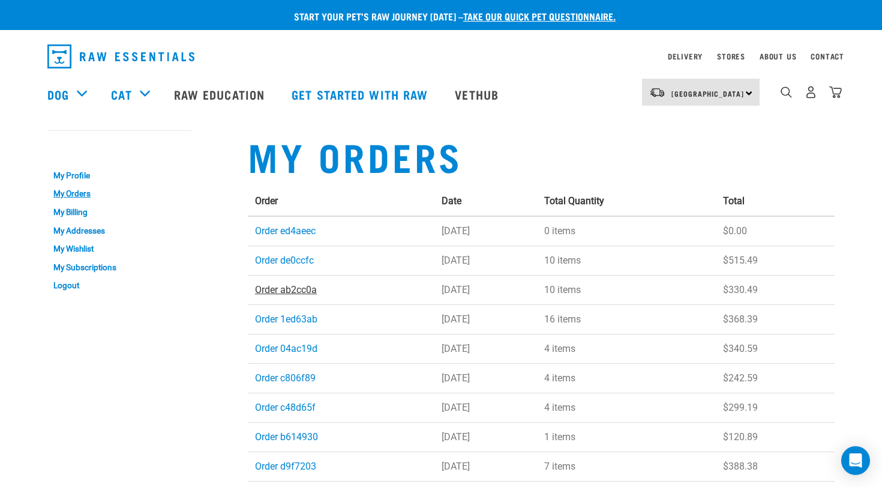
click at [275, 287] on link "Order ab2cc0a" at bounding box center [286, 289] width 62 height 11
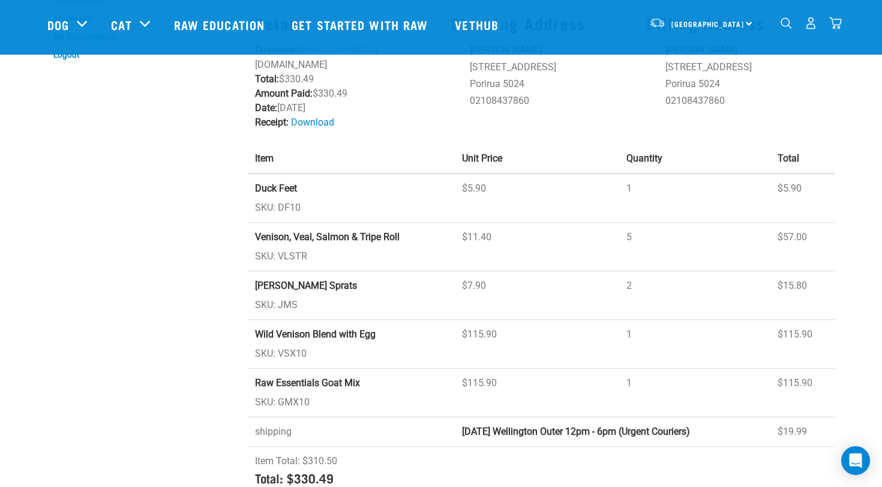
scroll to position [149, 0]
